Goal: Task Accomplishment & Management: Manage account settings

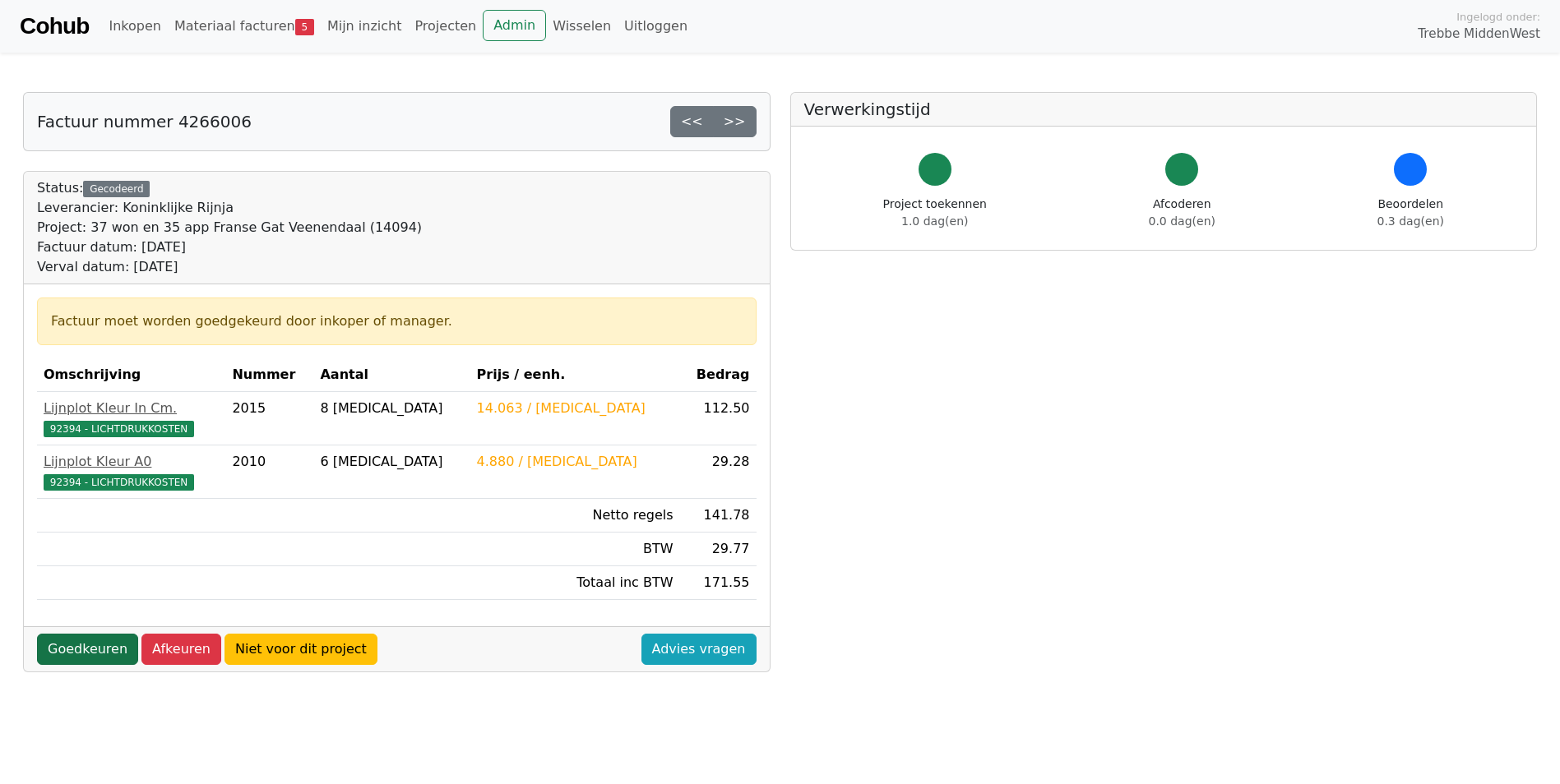
click at [83, 648] on link "Goedkeuren" at bounding box center [88, 650] width 101 height 31
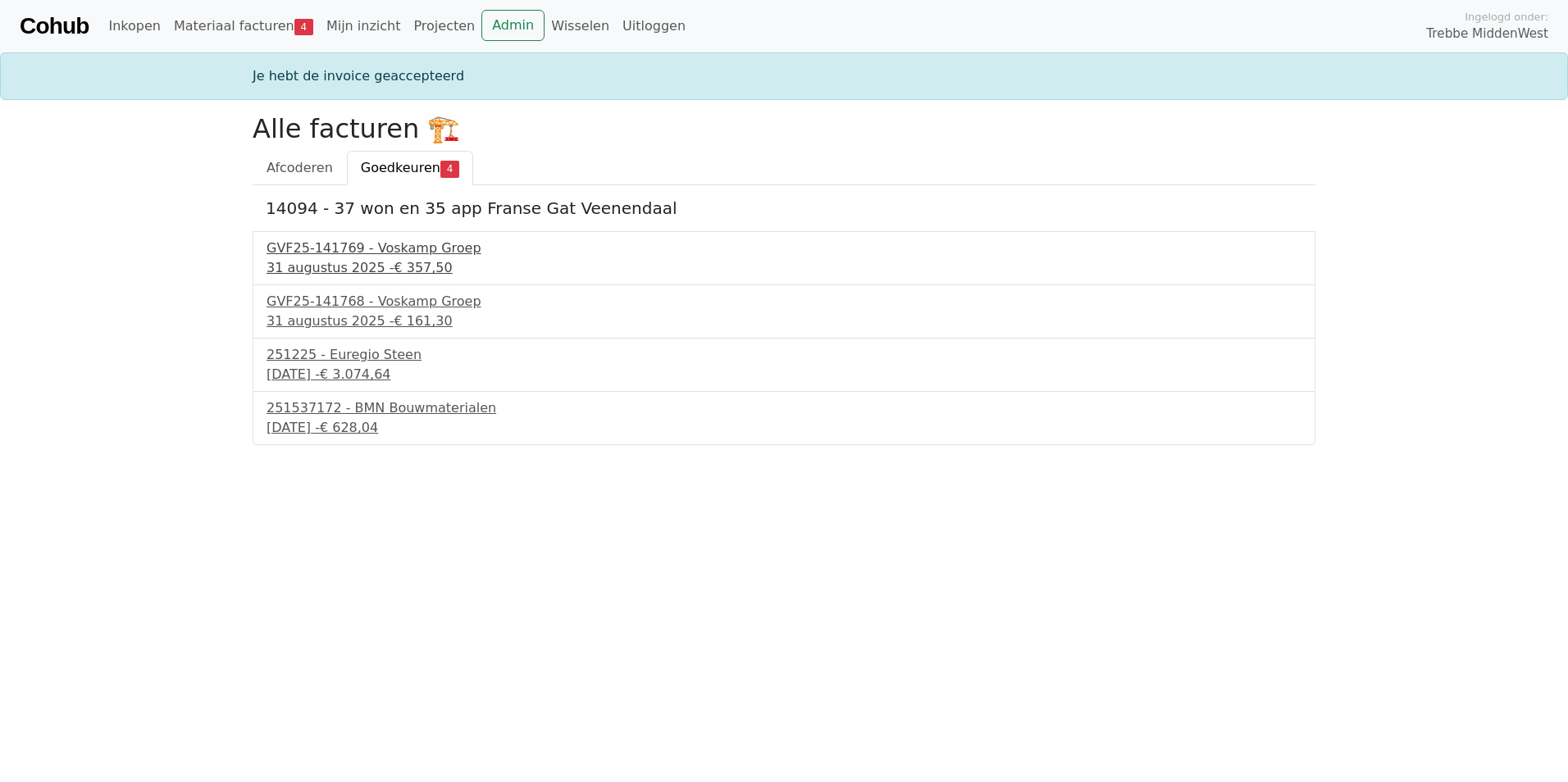
click at [399, 274] on span "€ 357,50" at bounding box center [423, 267] width 58 height 16
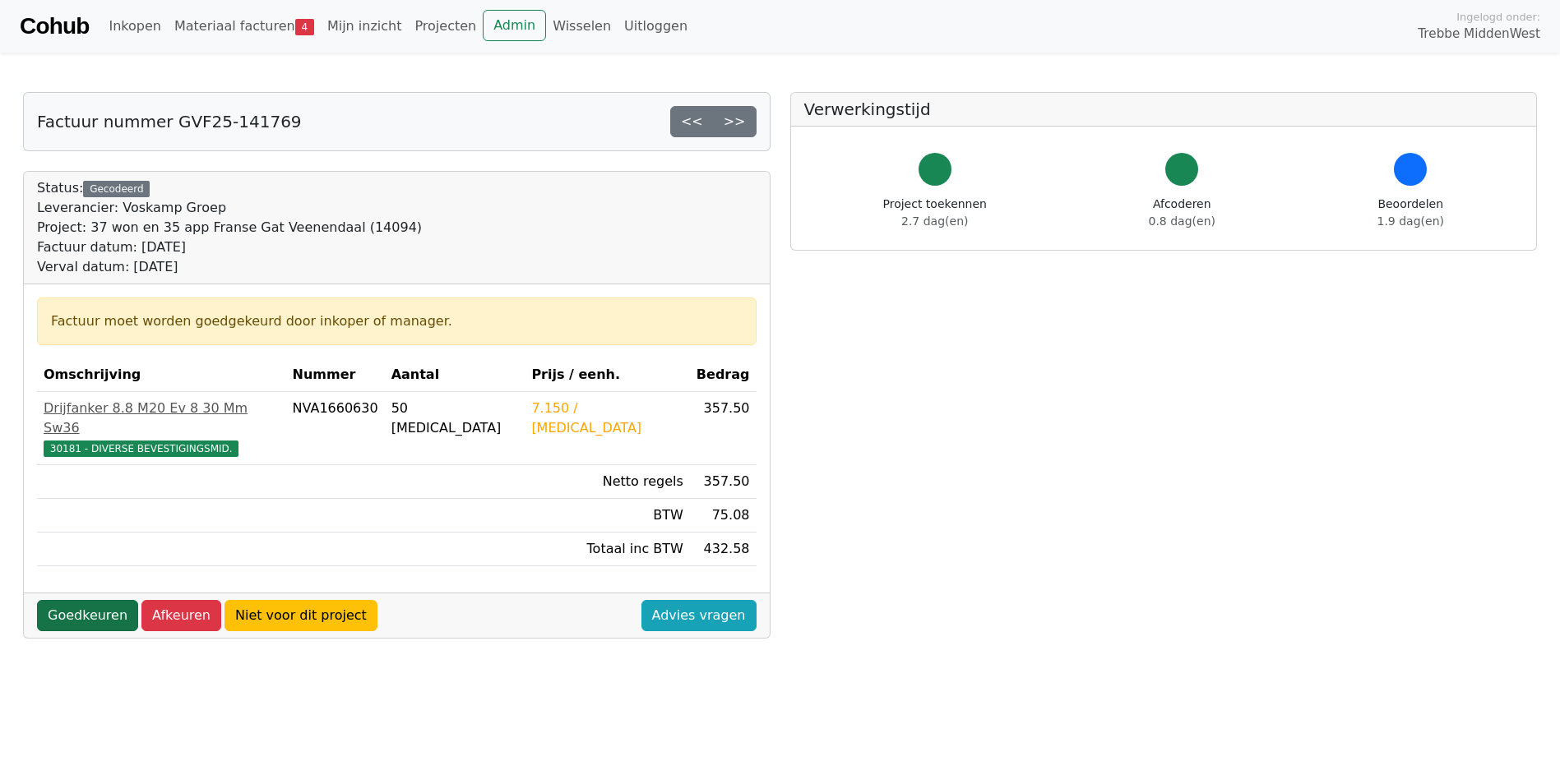
click at [99, 600] on link "Goedkeuren" at bounding box center [88, 616] width 101 height 31
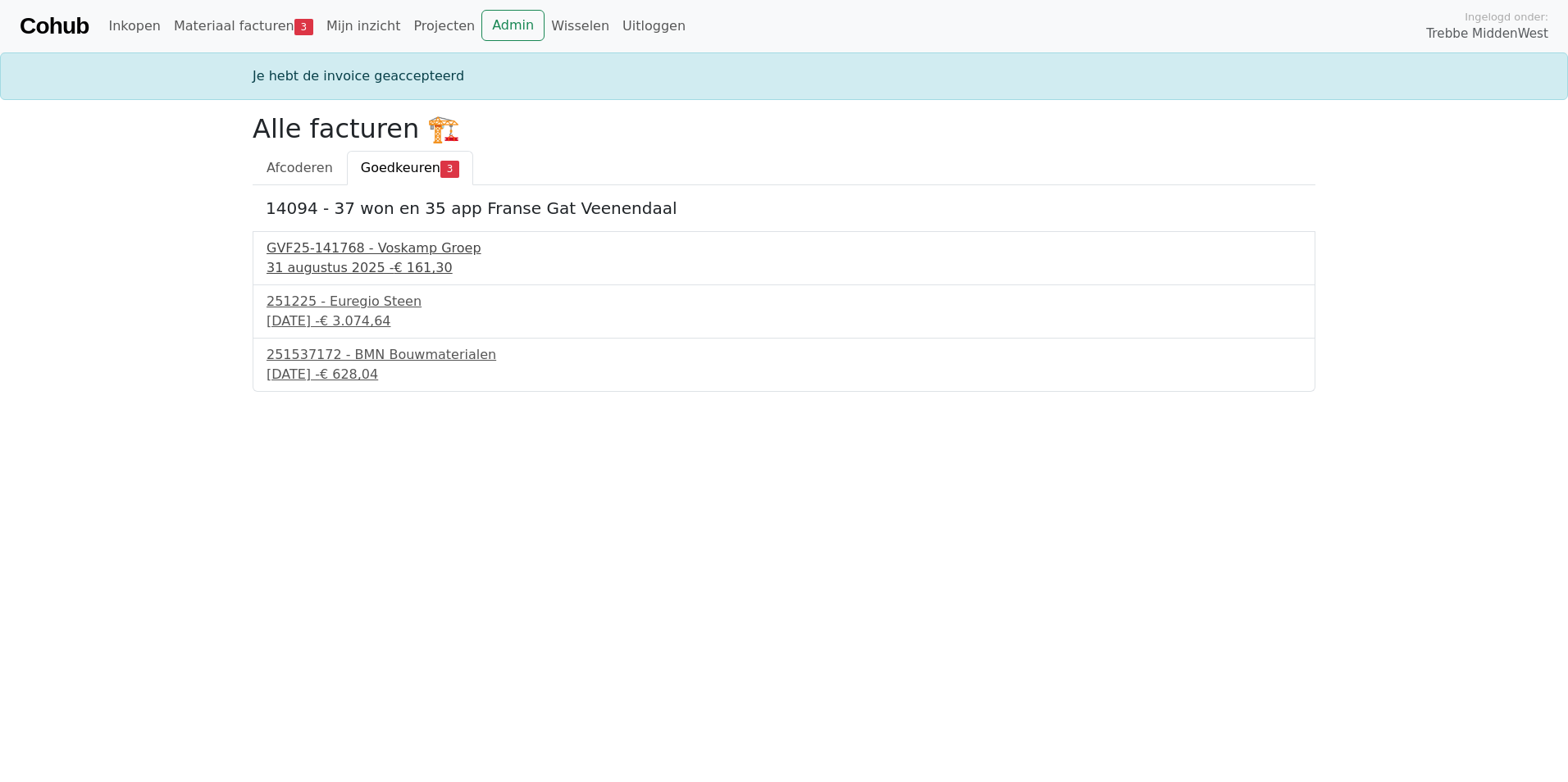
click at [347, 252] on div "GVF25-141768 - Voskamp Groep" at bounding box center [784, 249] width 1035 height 20
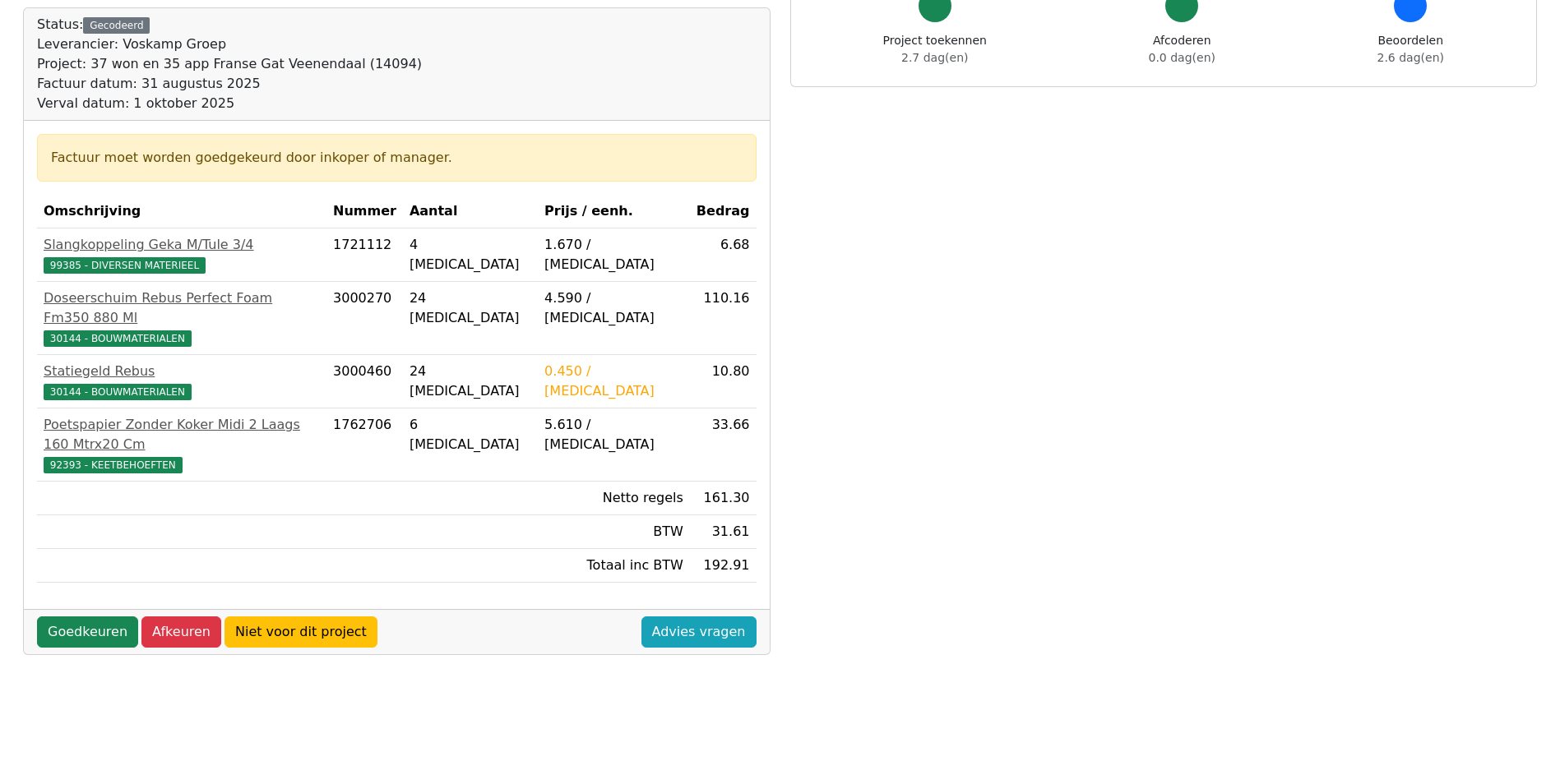
scroll to position [164, 0]
click at [72, 616] on link "Goedkeuren" at bounding box center [88, 632] width 101 height 31
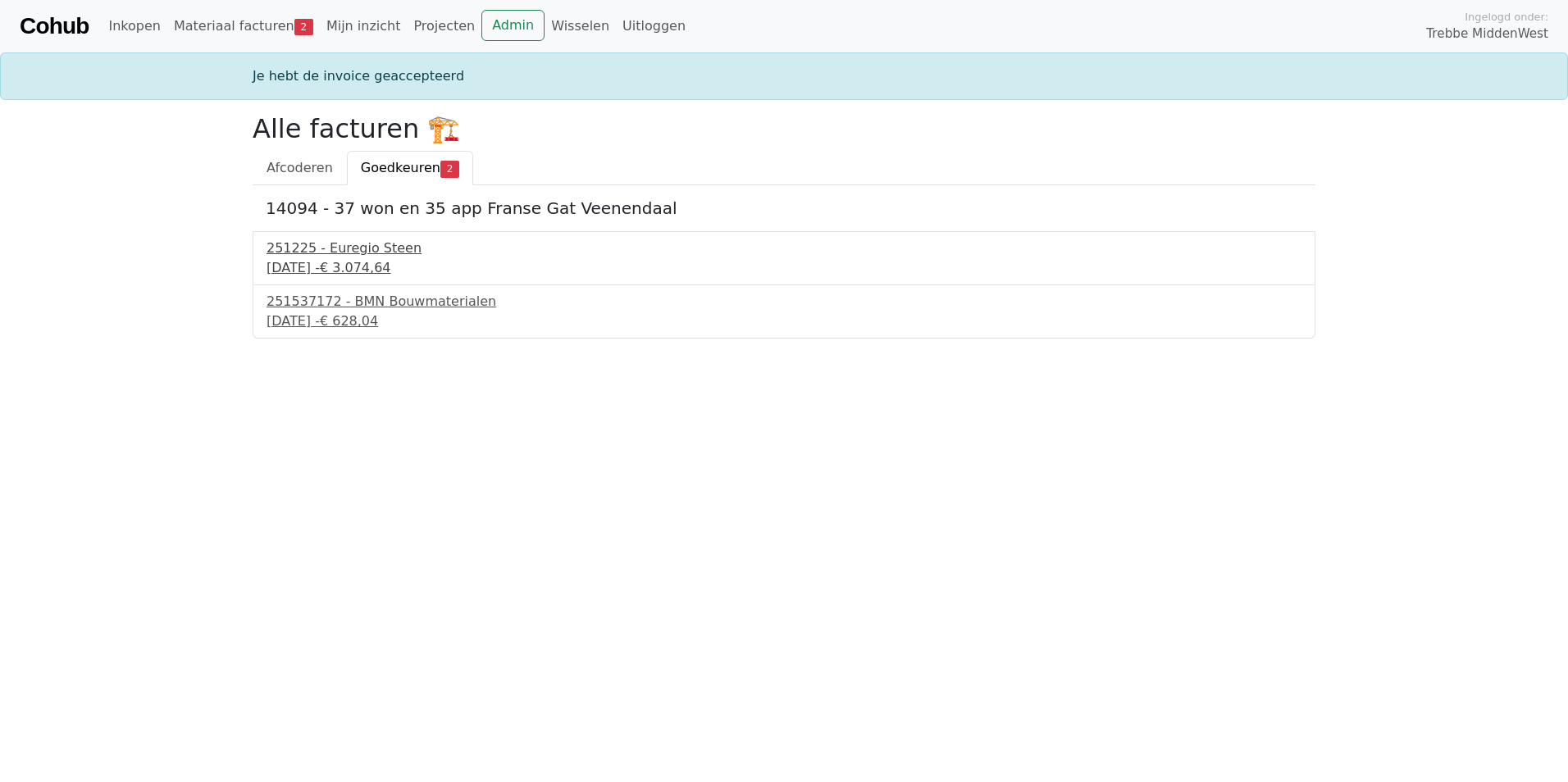
click at [322, 255] on div "251225 - Euregio Steen" at bounding box center [784, 249] width 1035 height 20
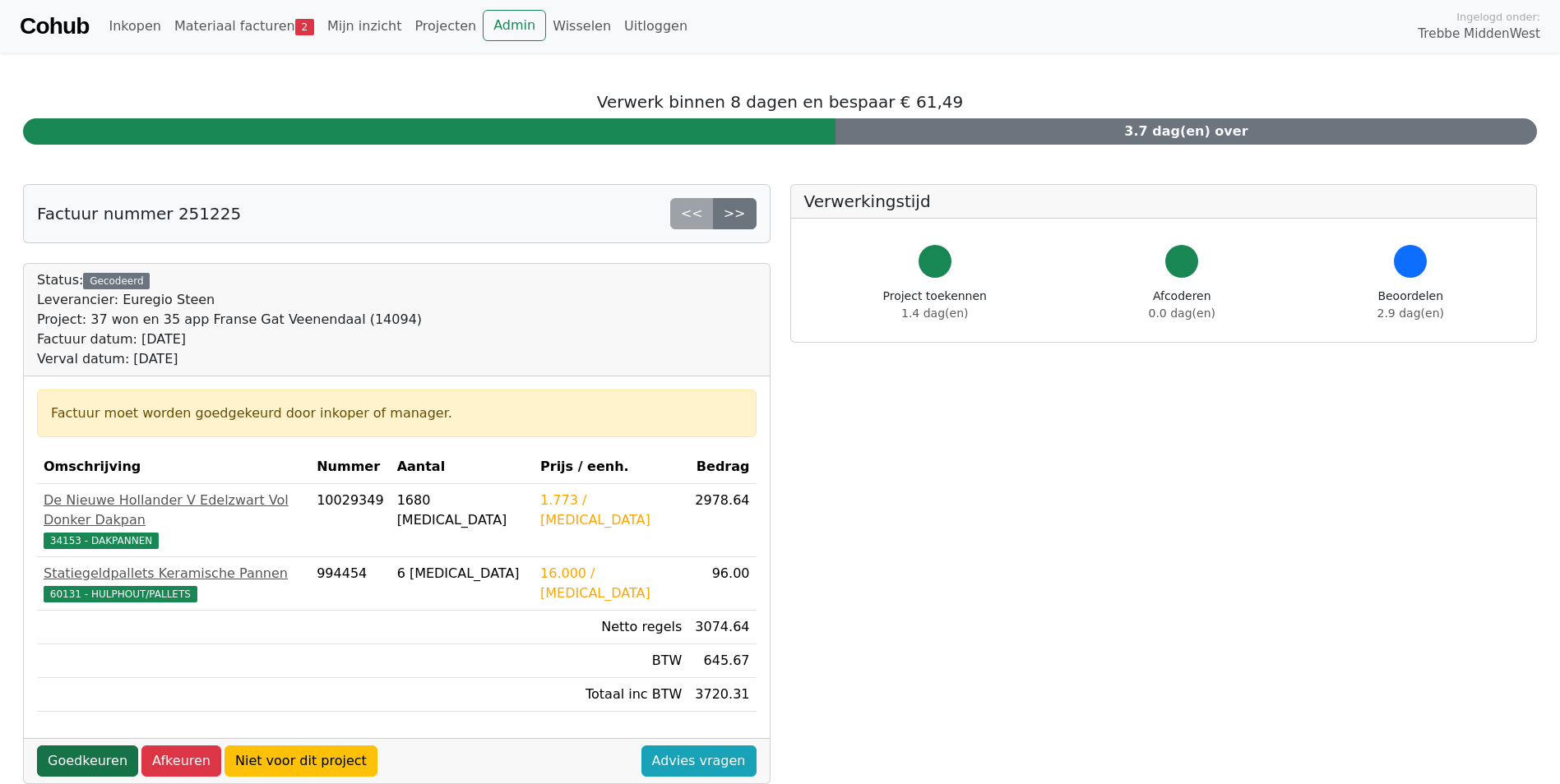
click at [90, 746] on link "Goedkeuren" at bounding box center [88, 762] width 101 height 31
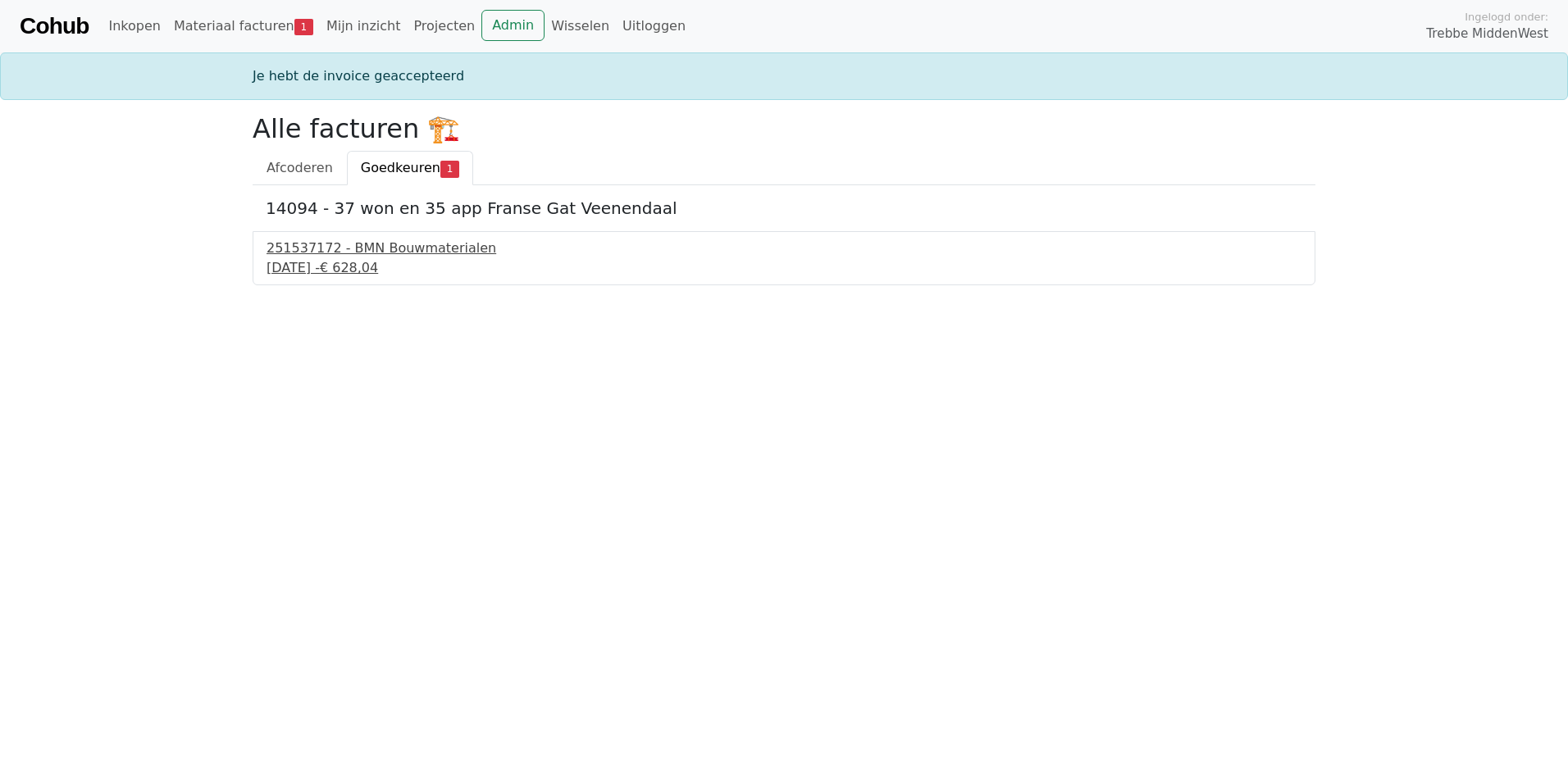
click at [376, 257] on div "251537172 - BMN Bouwmaterialen" at bounding box center [784, 249] width 1035 height 20
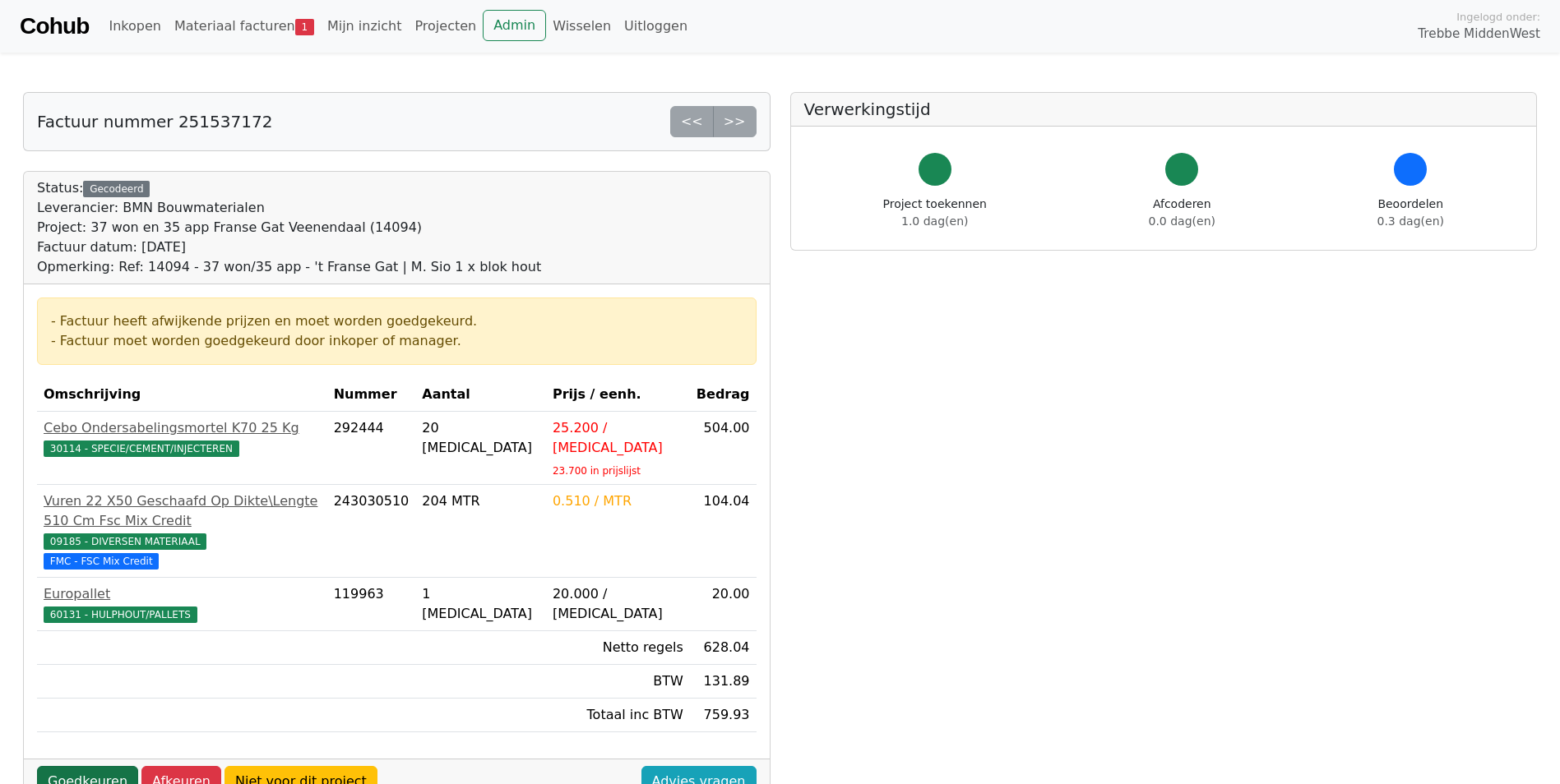
click at [94, 766] on link "Goedkeuren" at bounding box center [88, 782] width 101 height 31
